Goal: Check status: Check status

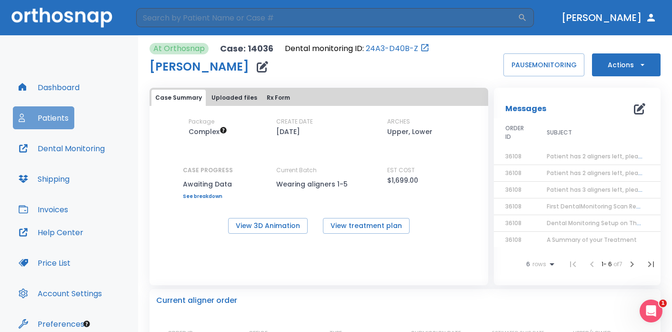
click at [42, 111] on button "Patients" at bounding box center [43, 117] width 61 height 23
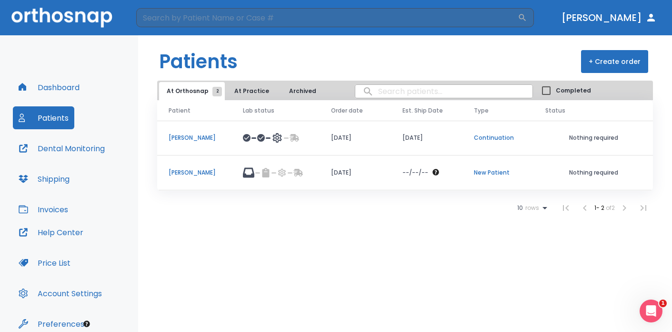
click at [343, 177] on td "[DATE]" at bounding box center [355, 172] width 71 height 35
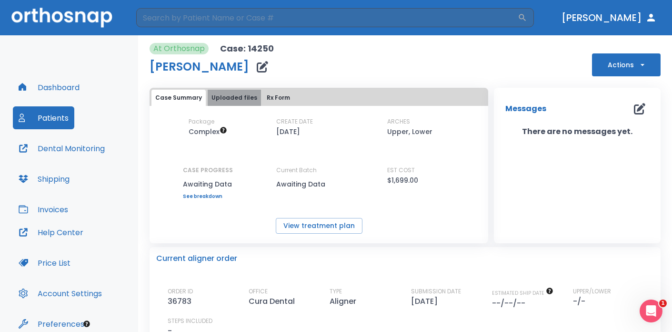
click at [237, 98] on button "Uploaded files" at bounding box center [234, 98] width 53 height 16
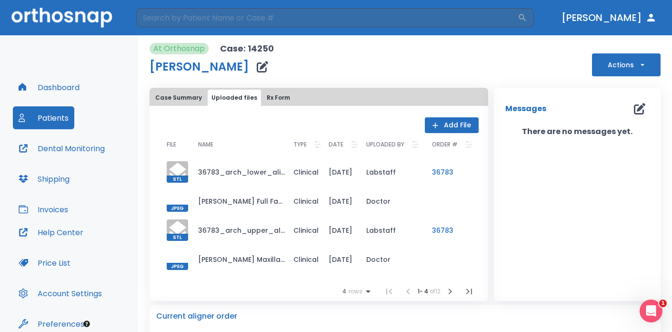
click at [283, 100] on button "Rx Form" at bounding box center [278, 98] width 31 height 16
